Goal: Find contact information: Find contact information

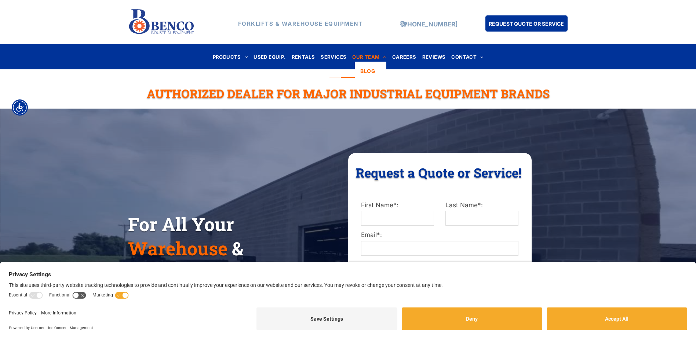
click at [359, 56] on span "OUR TEAM" at bounding box center [369, 57] width 34 height 10
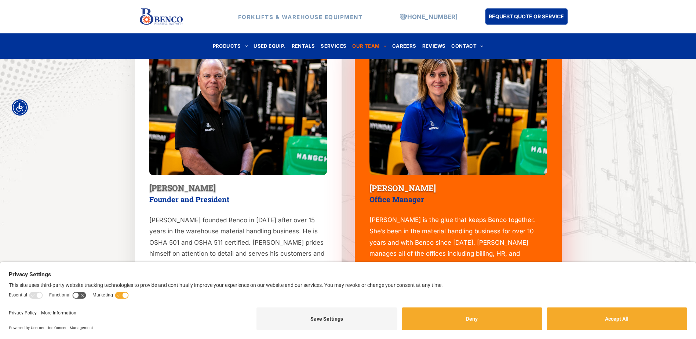
scroll to position [330, 0]
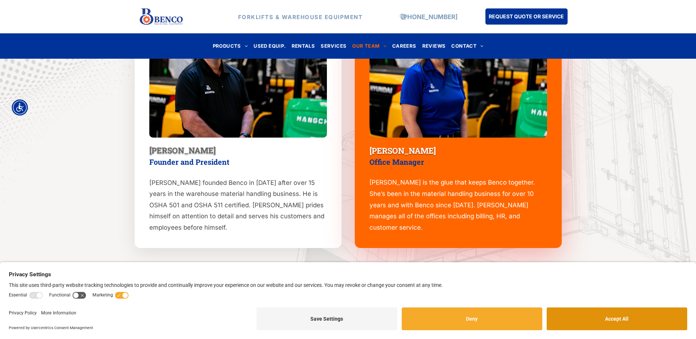
click at [626, 318] on button "Accept All" at bounding box center [617, 318] width 141 height 23
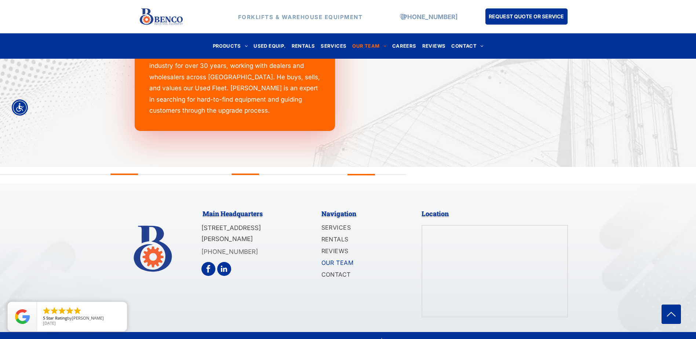
scroll to position [1057, 0]
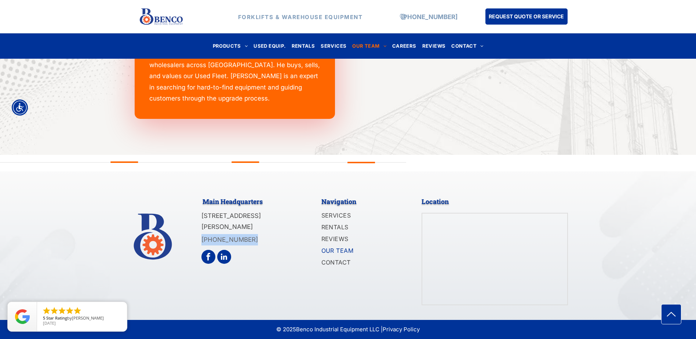
drag, startPoint x: 249, startPoint y: 237, endPoint x: 201, endPoint y: 233, distance: 48.6
click at [201, 233] on div "[PHONE_NUMBER]" at bounding box center [246, 239] width 91 height 13
copy link "[PHONE_NUMBER]"
